Goal: Task Accomplishment & Management: Use online tool/utility

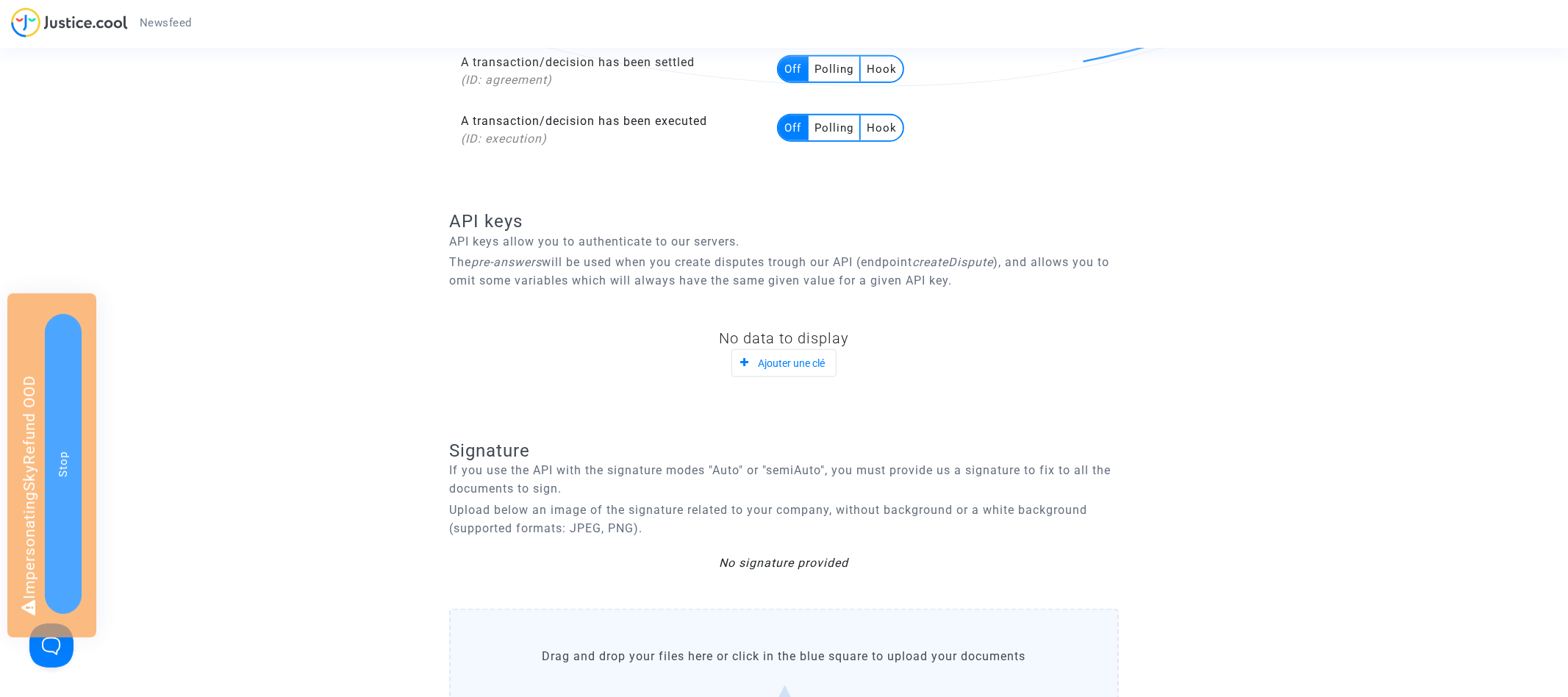
scroll to position [1426, 0]
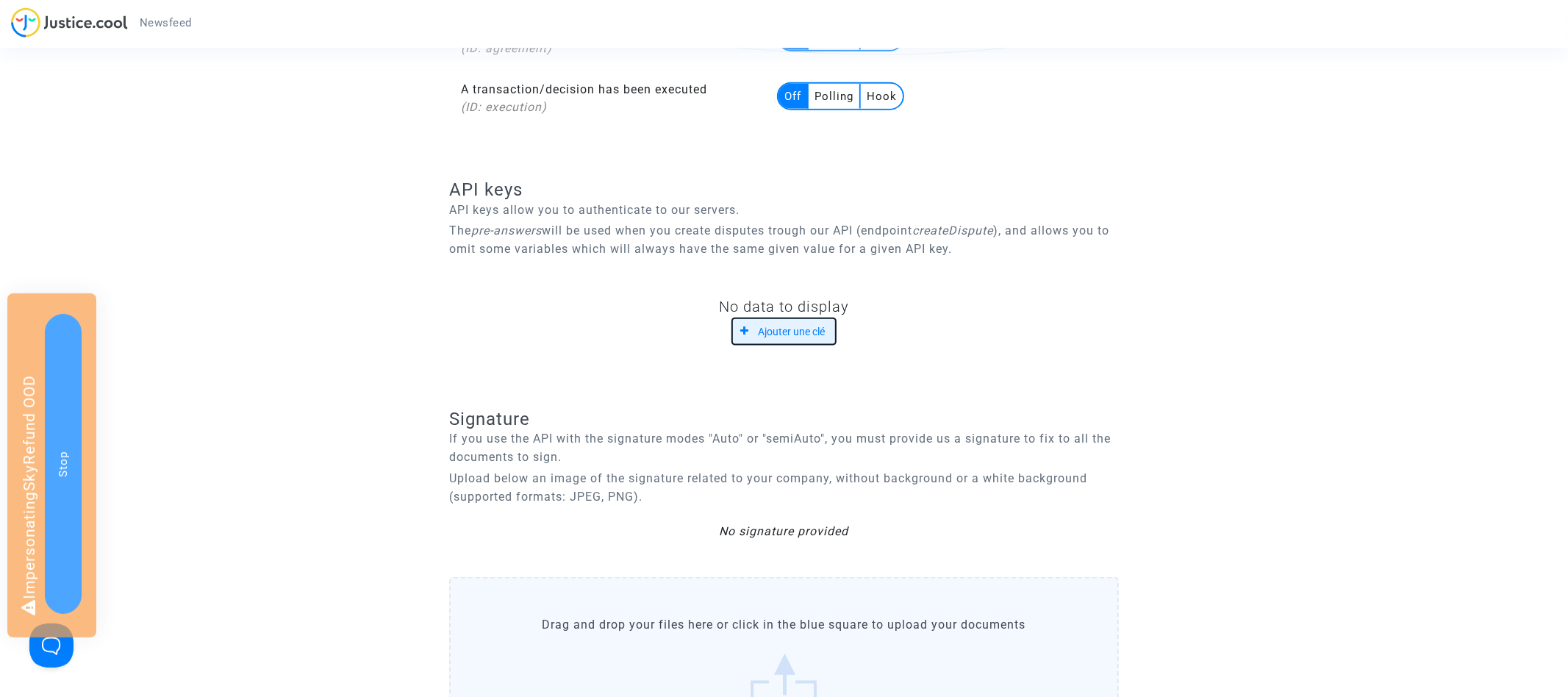
click at [817, 321] on button "Ajouter une clé" at bounding box center [784, 331] width 105 height 27
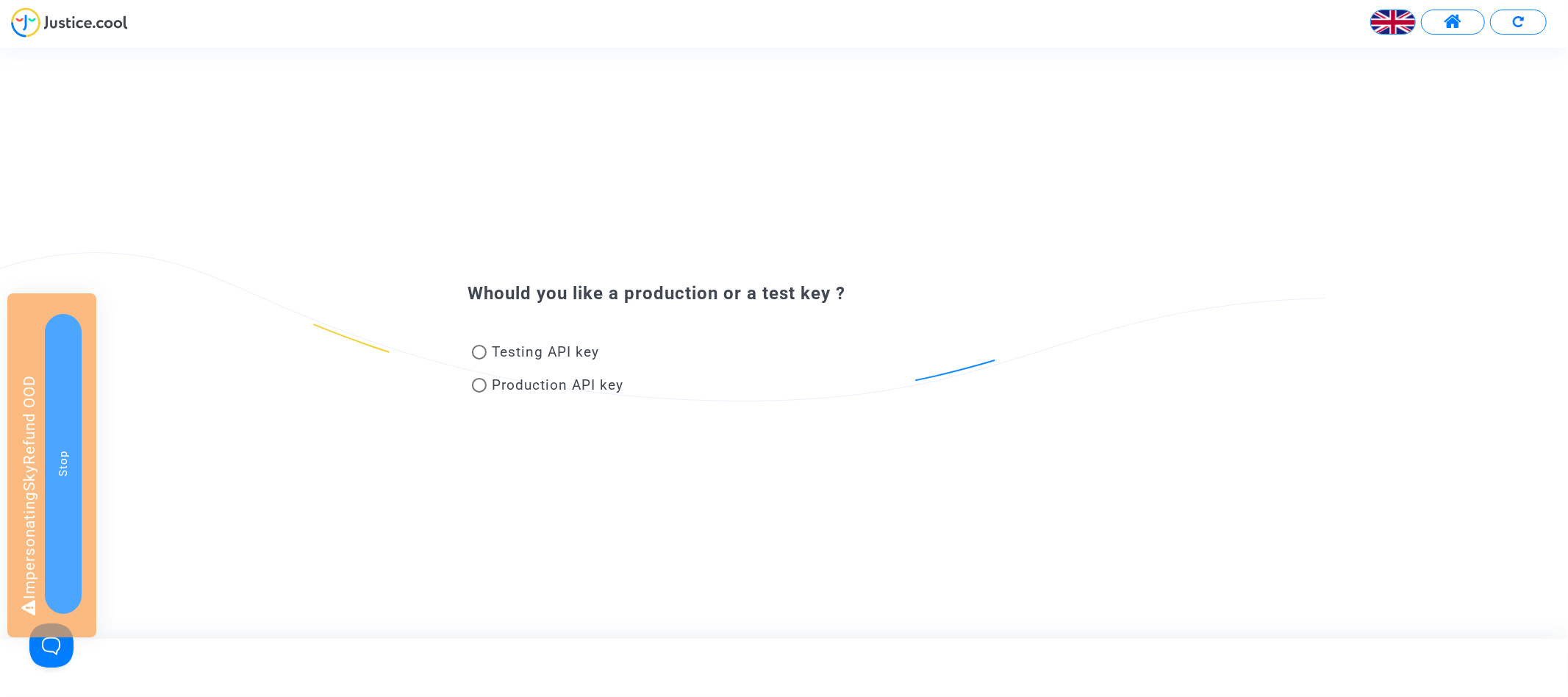
click at [546, 384] on span "Production API key" at bounding box center [558, 385] width 131 height 17
click at [479, 393] on input "Production API key" at bounding box center [478, 393] width 1 height 1
radio input "true"
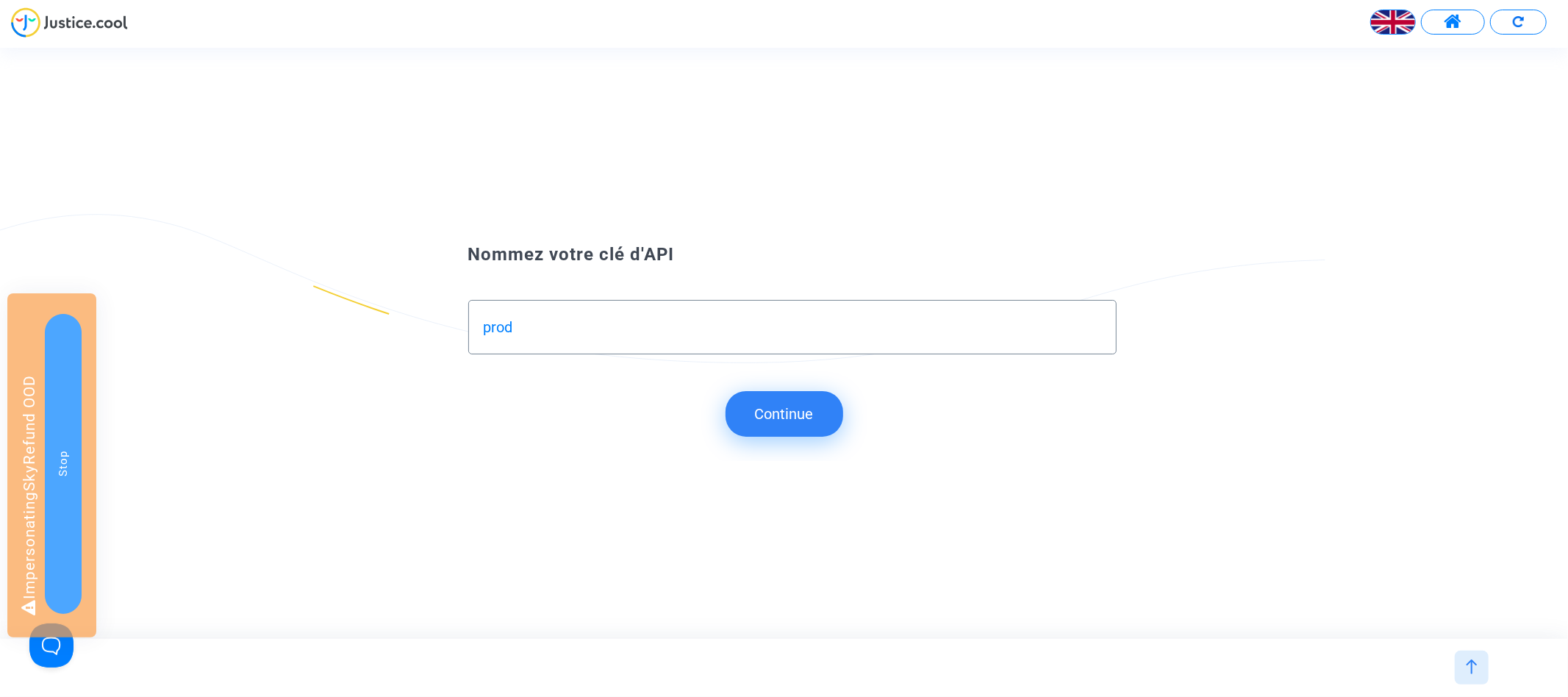
type input "prod"
click at [793, 412] on button "Continue" at bounding box center [784, 413] width 118 height 46
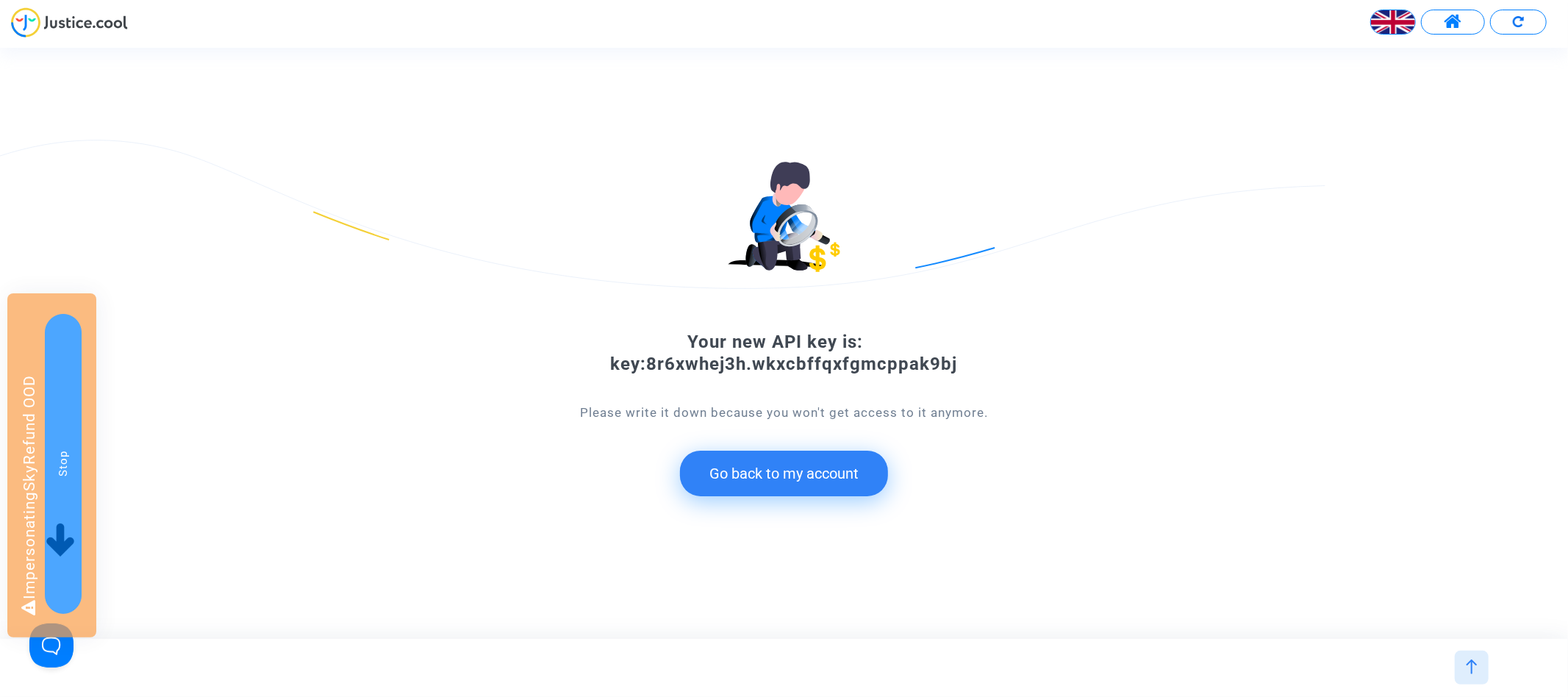
click at [671, 367] on div "Your new API key is: key:8r6xwhej3h.wkxcbffqxfgmcppak9bj" at bounding box center [784, 352] width 705 height 44
copy div "key:8r6xwhej3h.wkxcbffqxfgmcppak9bj"
